Goal: Share content: Share content

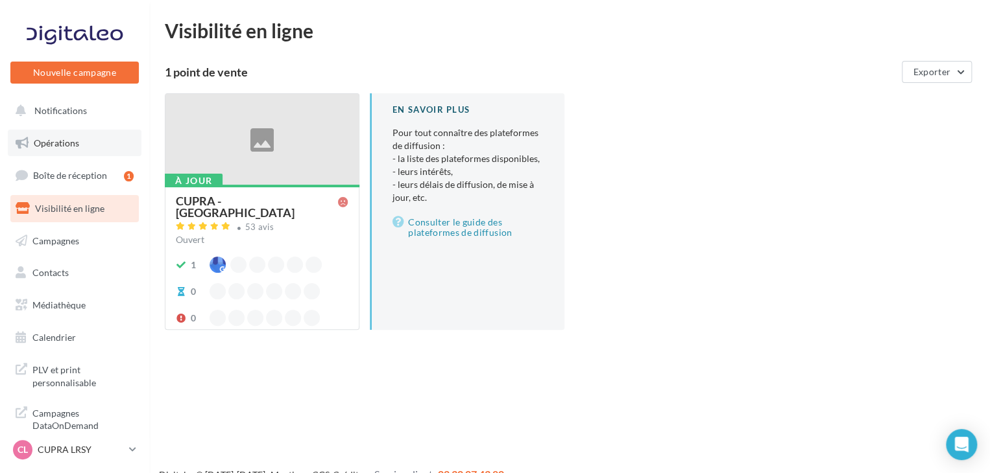
click at [83, 139] on link "Opérations" at bounding box center [75, 143] width 134 height 27
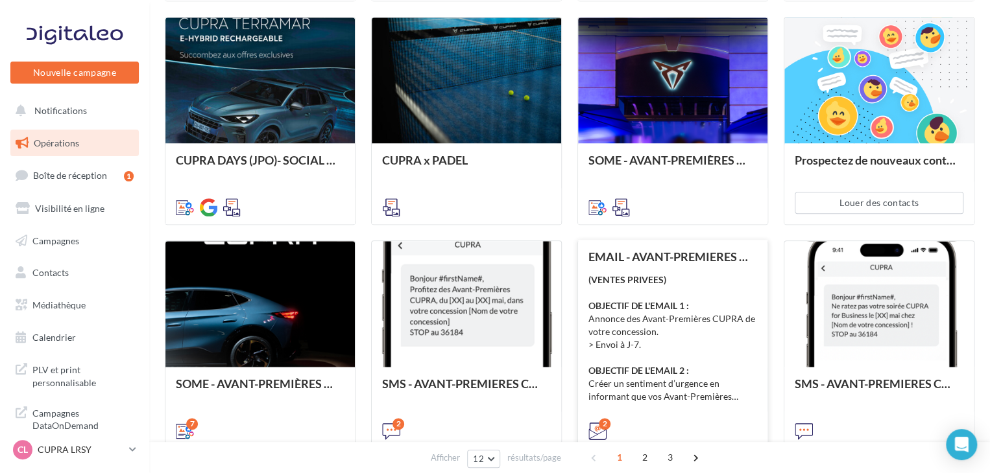
scroll to position [65, 0]
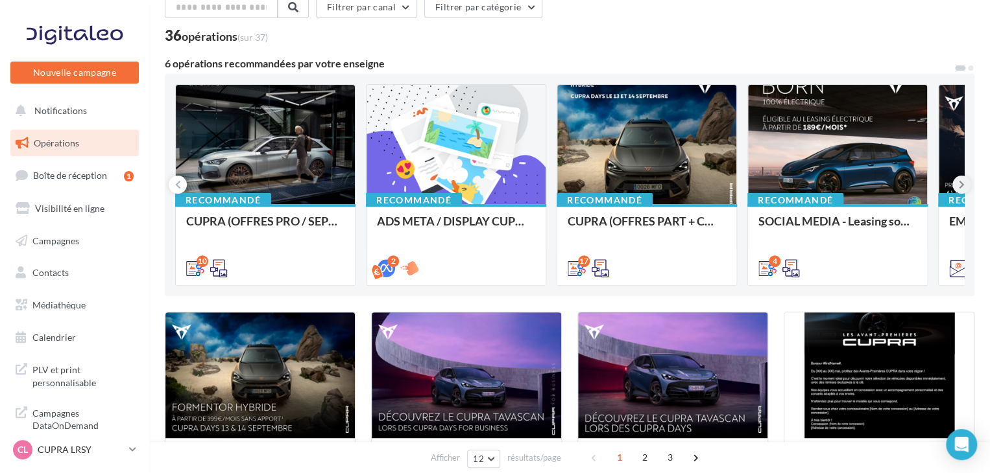
click at [957, 180] on button at bounding box center [961, 185] width 18 height 18
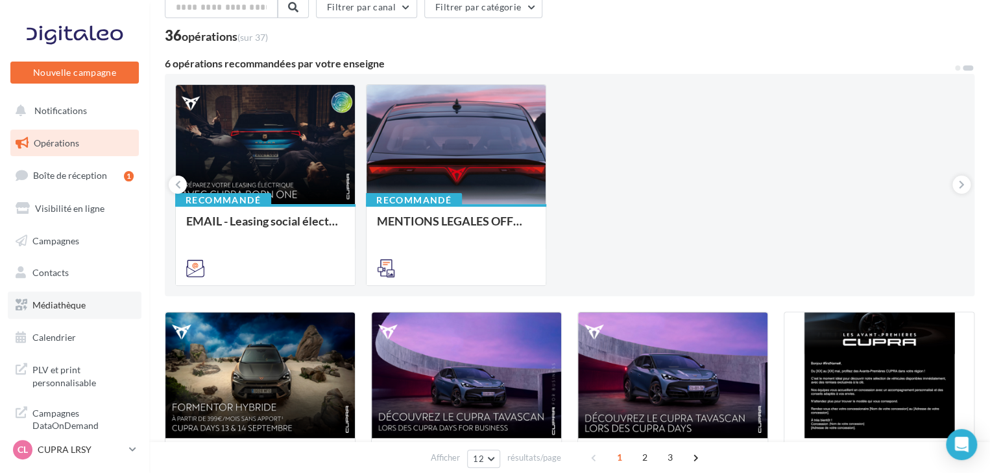
click at [56, 298] on link "Médiathèque" at bounding box center [75, 305] width 134 height 27
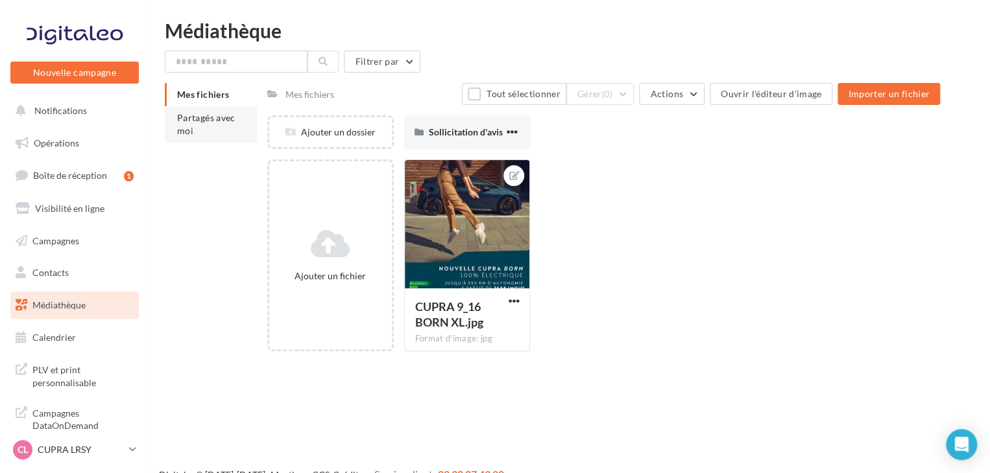
click at [239, 136] on li "Partagés avec moi" at bounding box center [211, 124] width 92 height 36
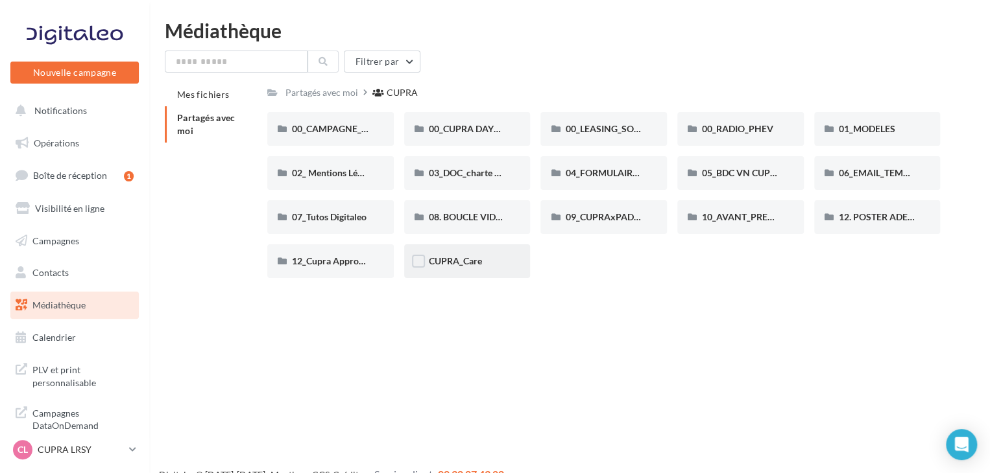
click at [501, 268] on div "CUPRA_Care" at bounding box center [467, 262] width 126 height 34
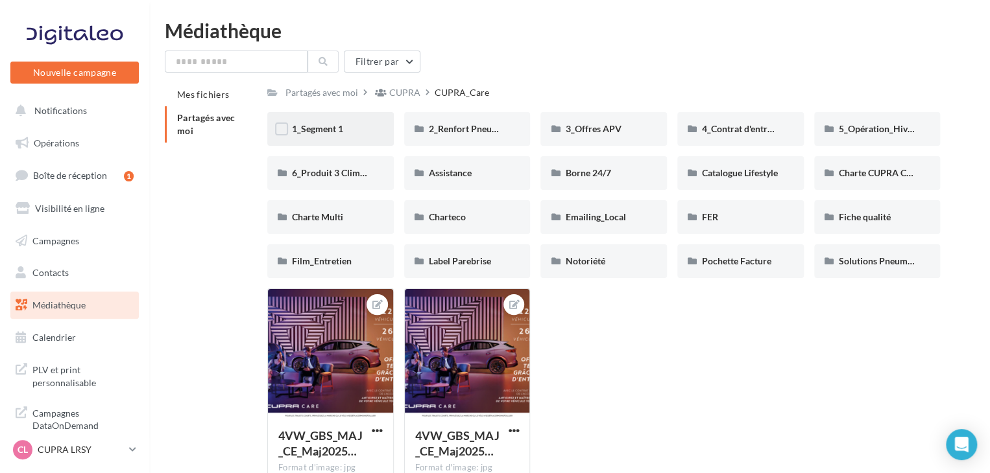
click at [355, 139] on div "1_Segment 1" at bounding box center [330, 129] width 126 height 34
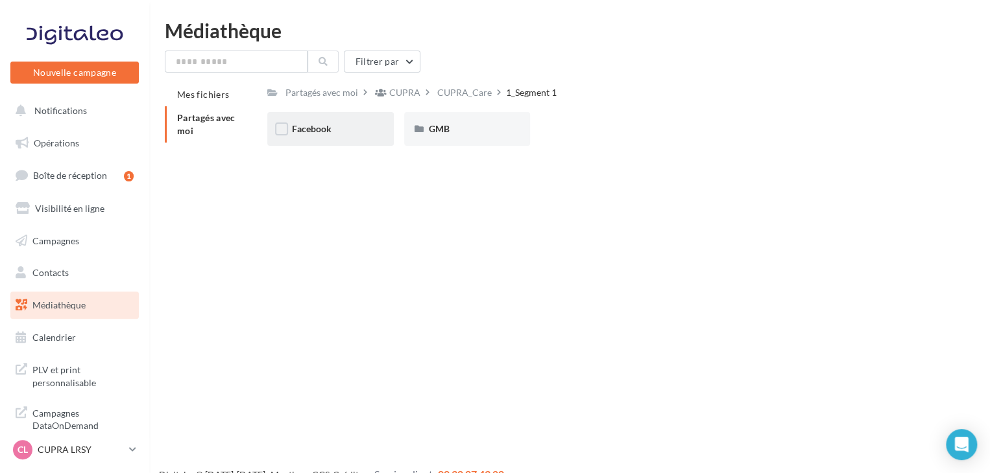
click at [344, 138] on div "Facebook" at bounding box center [330, 129] width 126 height 34
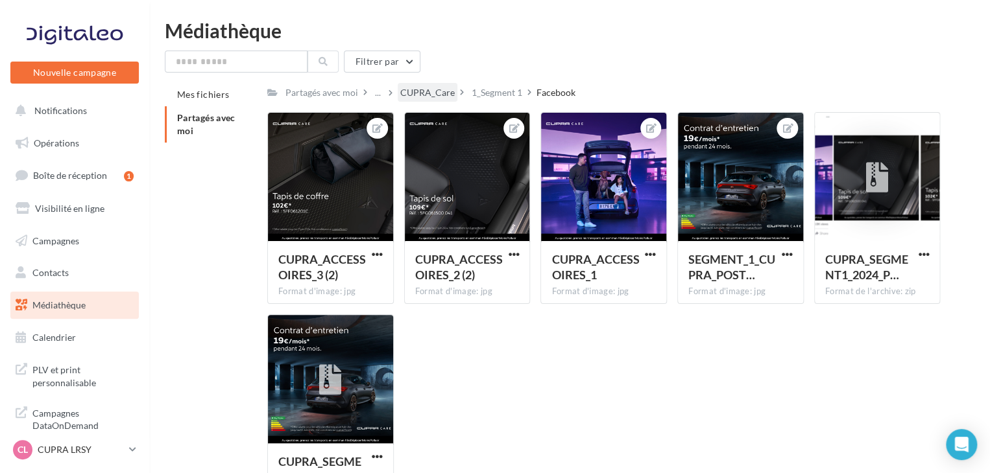
click at [444, 91] on div "CUPRA_Care" at bounding box center [427, 92] width 54 height 13
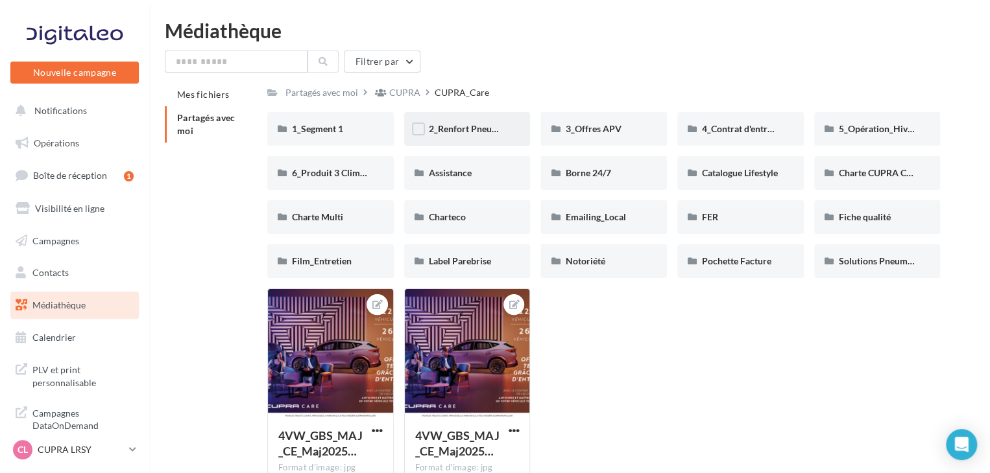
click at [490, 136] on div "2_Renfort Pneumatiques" at bounding box center [467, 129] width 77 height 13
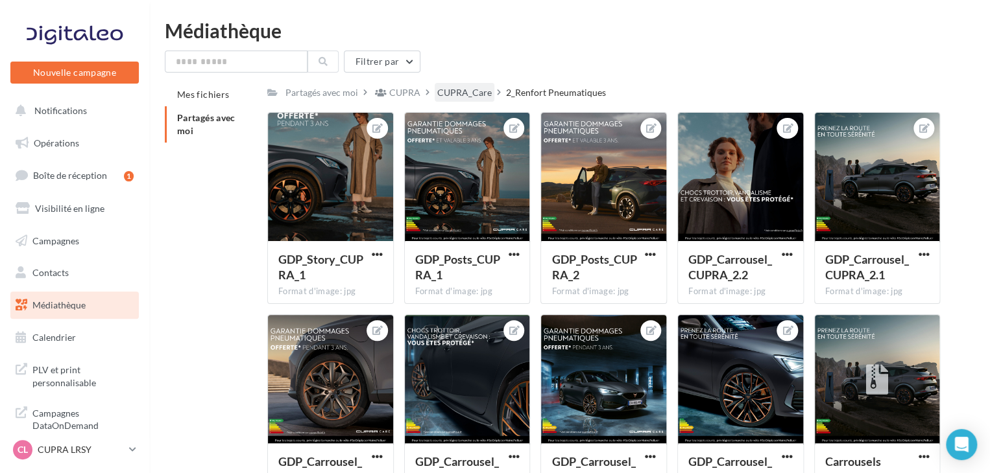
click at [475, 101] on div "CUPRA_Care" at bounding box center [465, 92] width 60 height 19
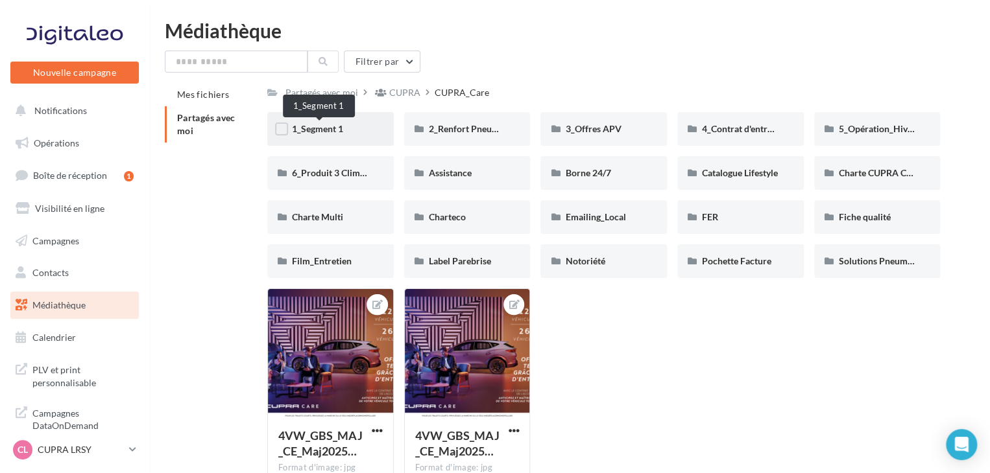
click at [307, 125] on span "1_Segment 1" at bounding box center [317, 128] width 51 height 11
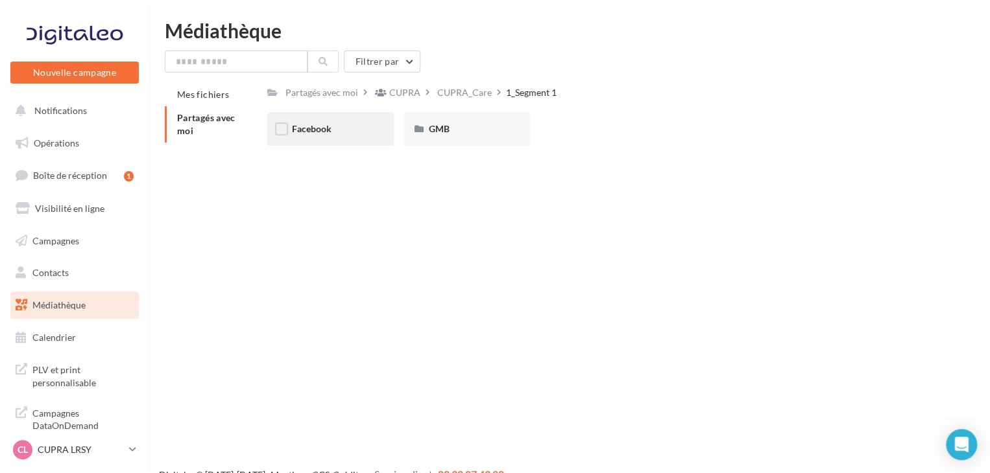
click at [337, 143] on div "Facebook" at bounding box center [330, 129] width 126 height 34
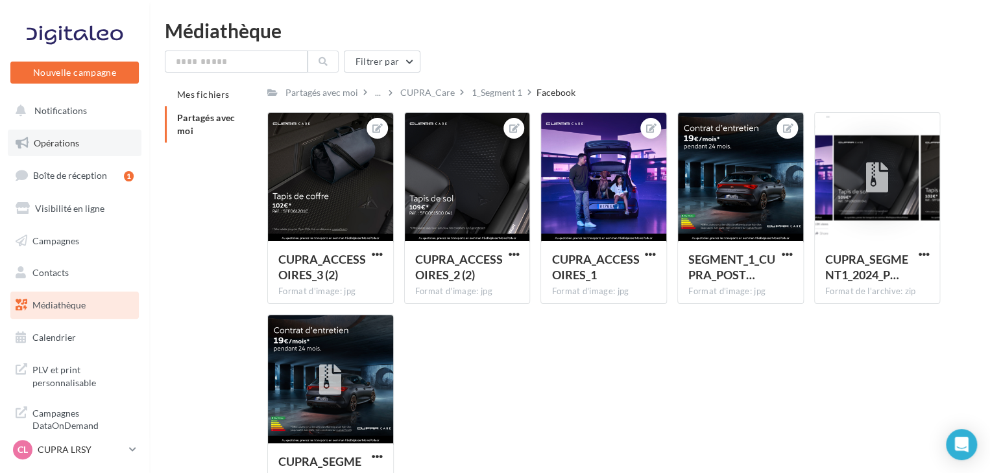
click at [59, 134] on link "Opérations" at bounding box center [75, 143] width 134 height 27
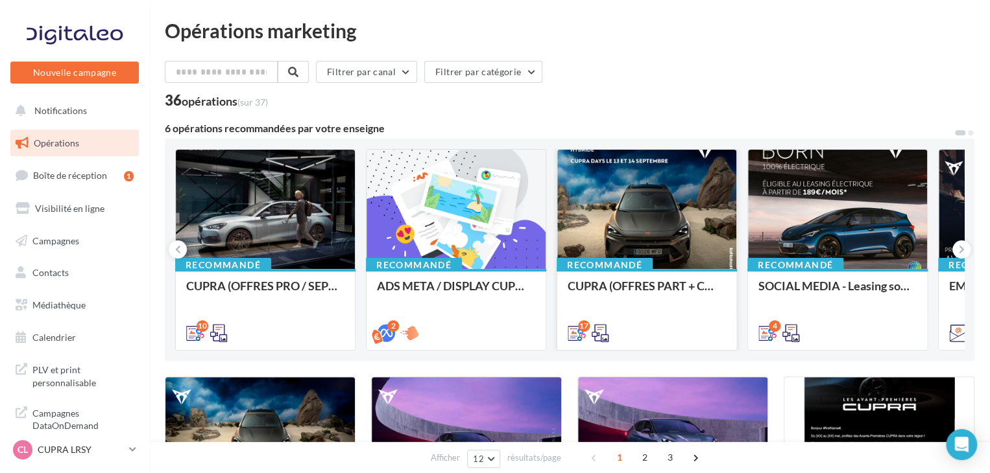
click at [681, 311] on div "CUPRA (OFFRES PART + CUPRA DAYS / SEPT) - SOCIAL MEDIA" at bounding box center [646, 309] width 158 height 59
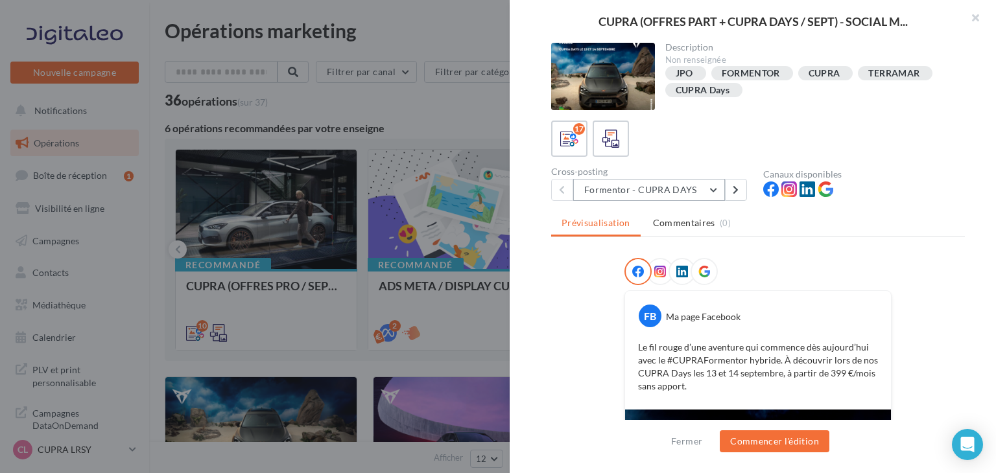
click at [682, 195] on button "Formentor - CUPRA DAYS" at bounding box center [649, 190] width 152 height 22
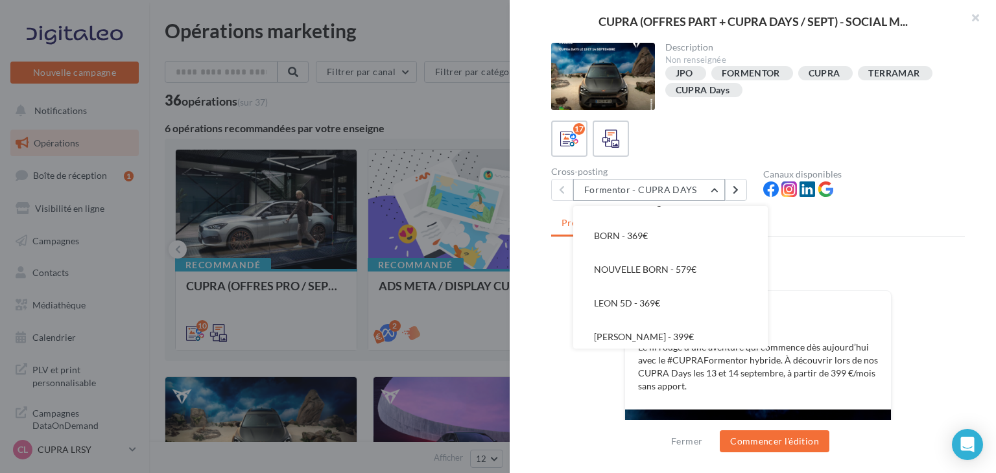
scroll to position [389, 0]
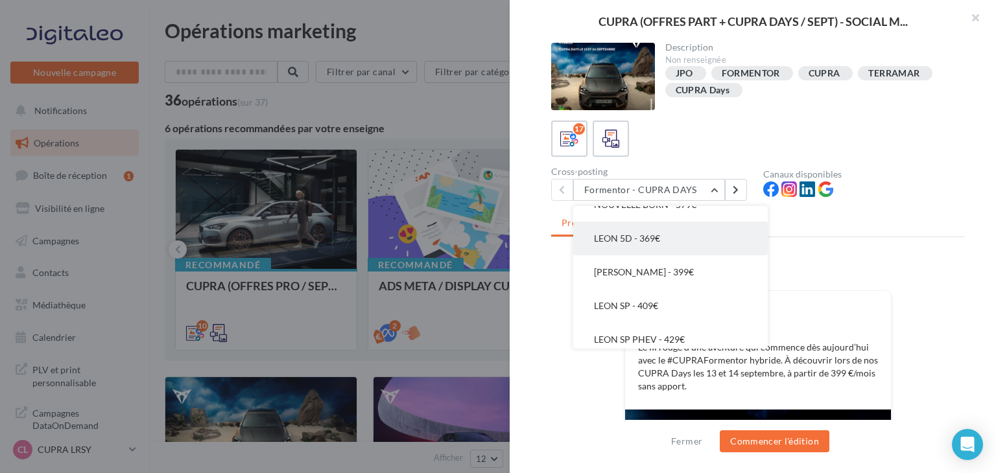
click at [677, 250] on button "LEON 5D - 369€" at bounding box center [670, 239] width 195 height 34
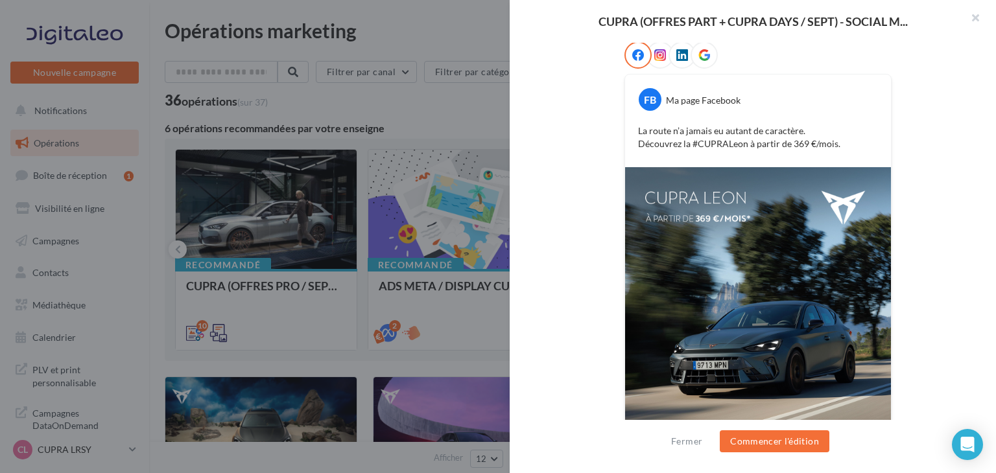
scroll to position [106, 0]
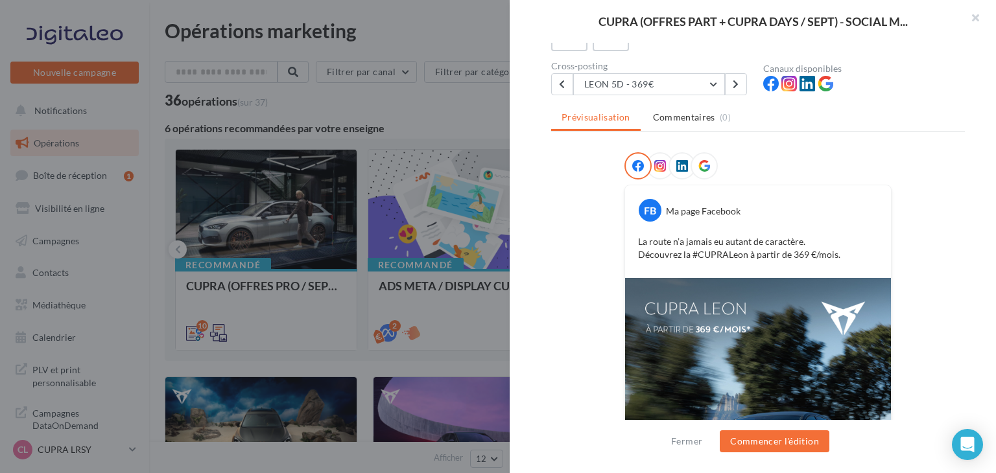
drag, startPoint x: 612, startPoint y: 239, endPoint x: 813, endPoint y: 285, distance: 207.0
click at [611, 238] on div "FB Ma page Facebook La route n’a jamais eu autant de caractère. Découvrez la #C…" at bounding box center [758, 389] width 414 height 475
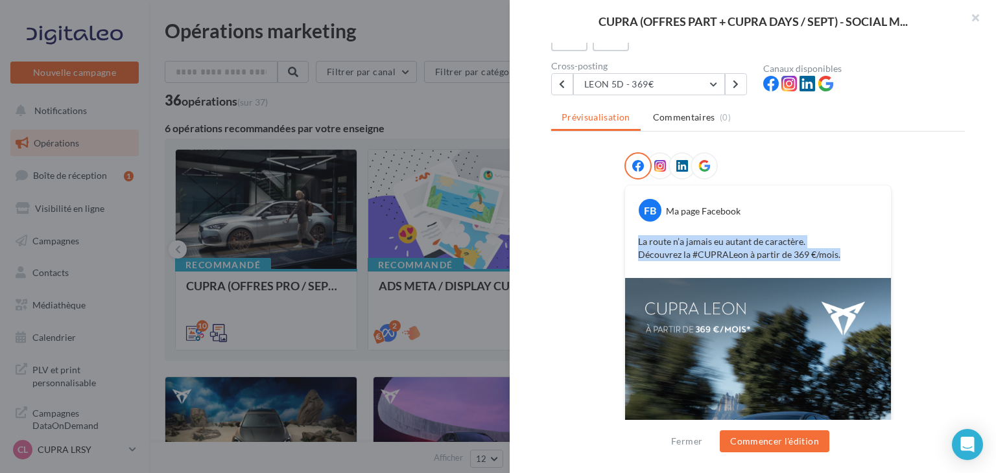
copy p "La route n’a jamais eu autant de caractère. Découvrez la #CUPRALeon à partir de…"
drag, startPoint x: 839, startPoint y: 255, endPoint x: 630, endPoint y: 242, distance: 208.6
click at [630, 242] on div "La route n’a jamais eu autant de caractère. Découvrez la #CUPRALeon à partir de…" at bounding box center [757, 248] width 259 height 32
